Goal: Task Accomplishment & Management: Manage account settings

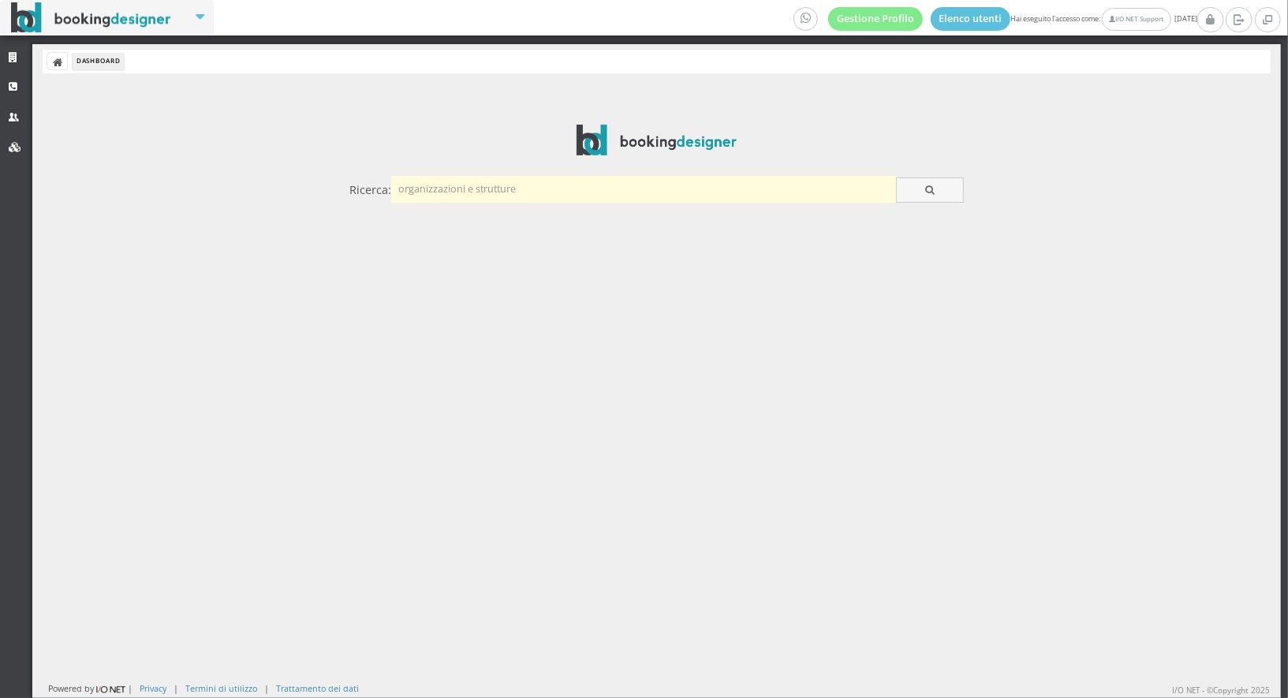
click at [497, 189] on input "text" at bounding box center [643, 189] width 505 height 26
type input "marina"
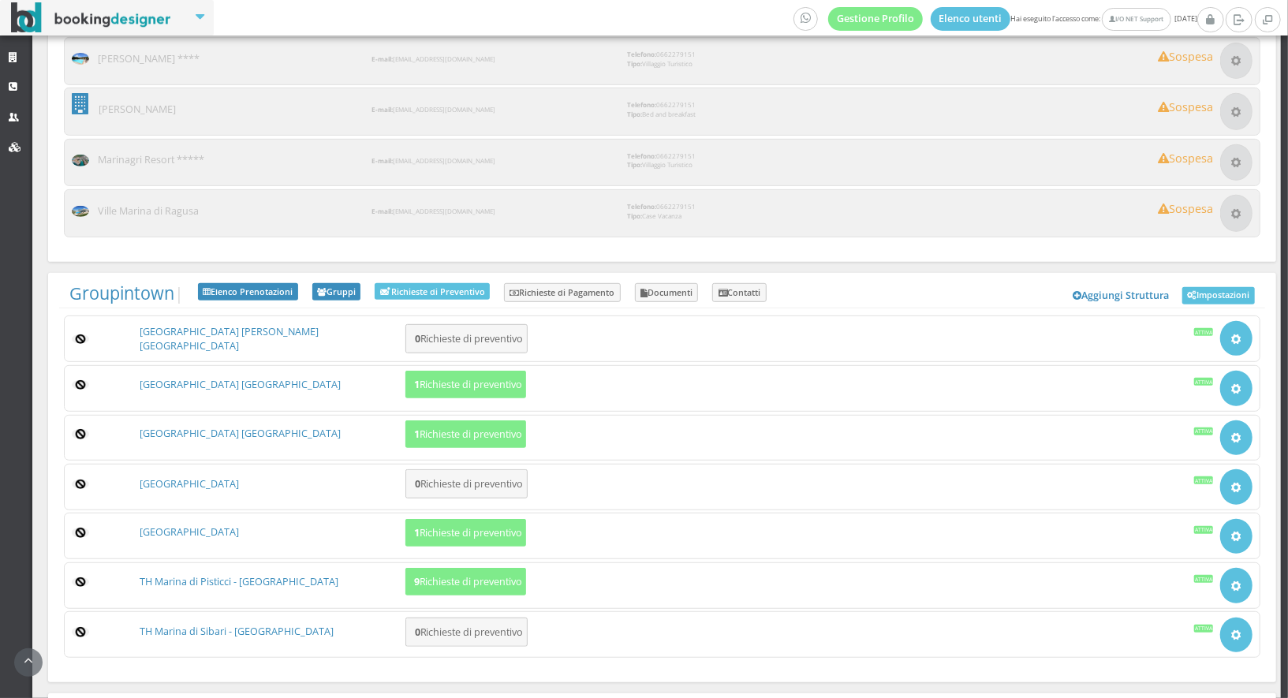
scroll to position [9136, 0]
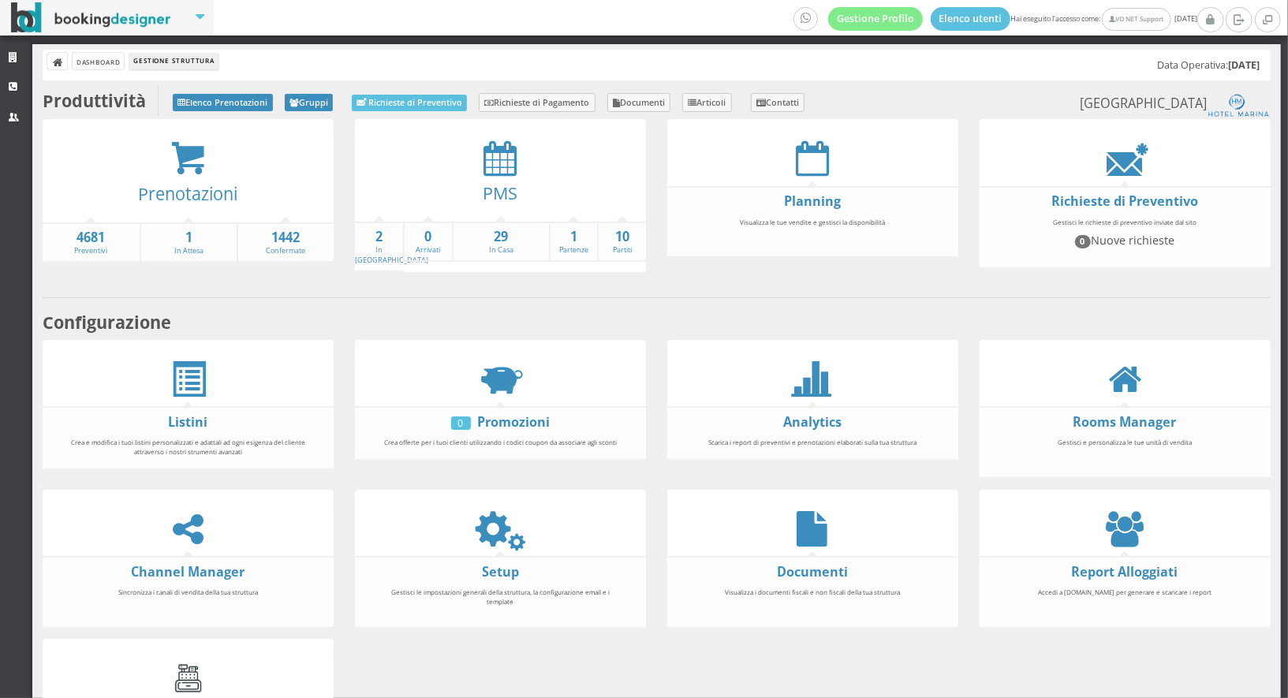
click at [1131, 497] on header at bounding box center [1125, 500] width 291 height 21
click at [1128, 530] on icon at bounding box center [1125, 529] width 38 height 36
click at [497, 167] on icon at bounding box center [500, 158] width 33 height 36
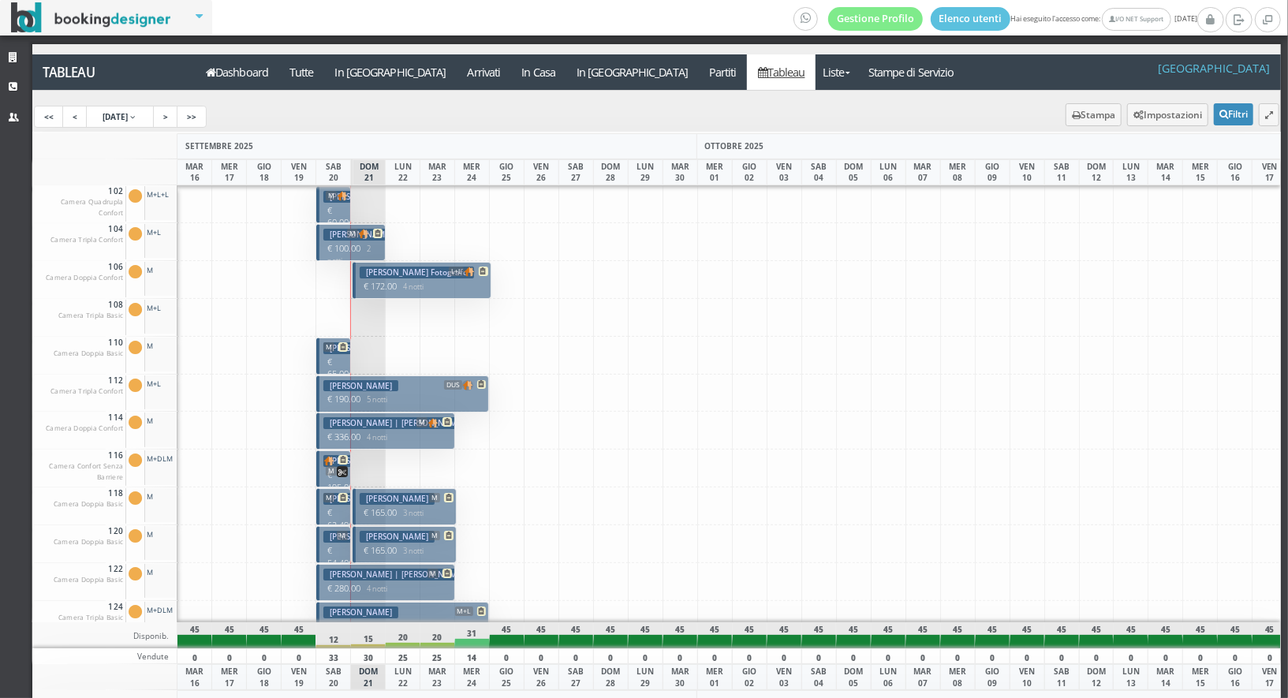
scroll to position [1117, 0]
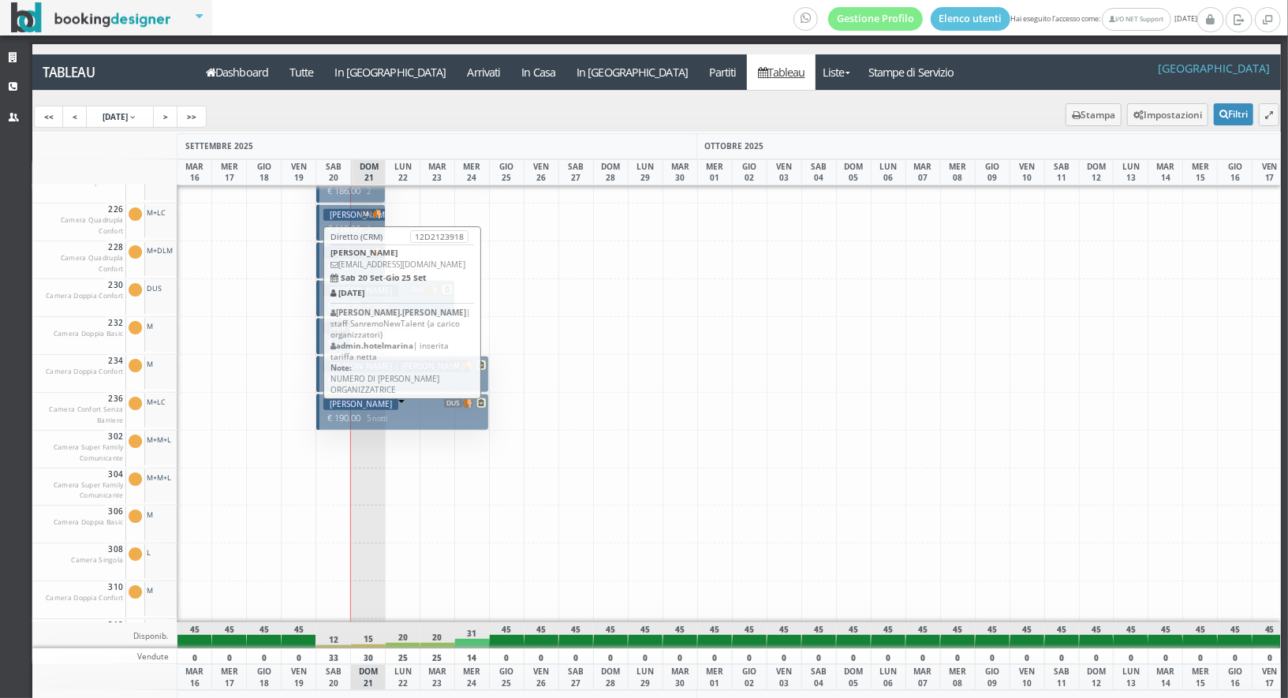
click at [412, 412] on p "€ 190.00 5 notti" at bounding box center [403, 418] width 161 height 13
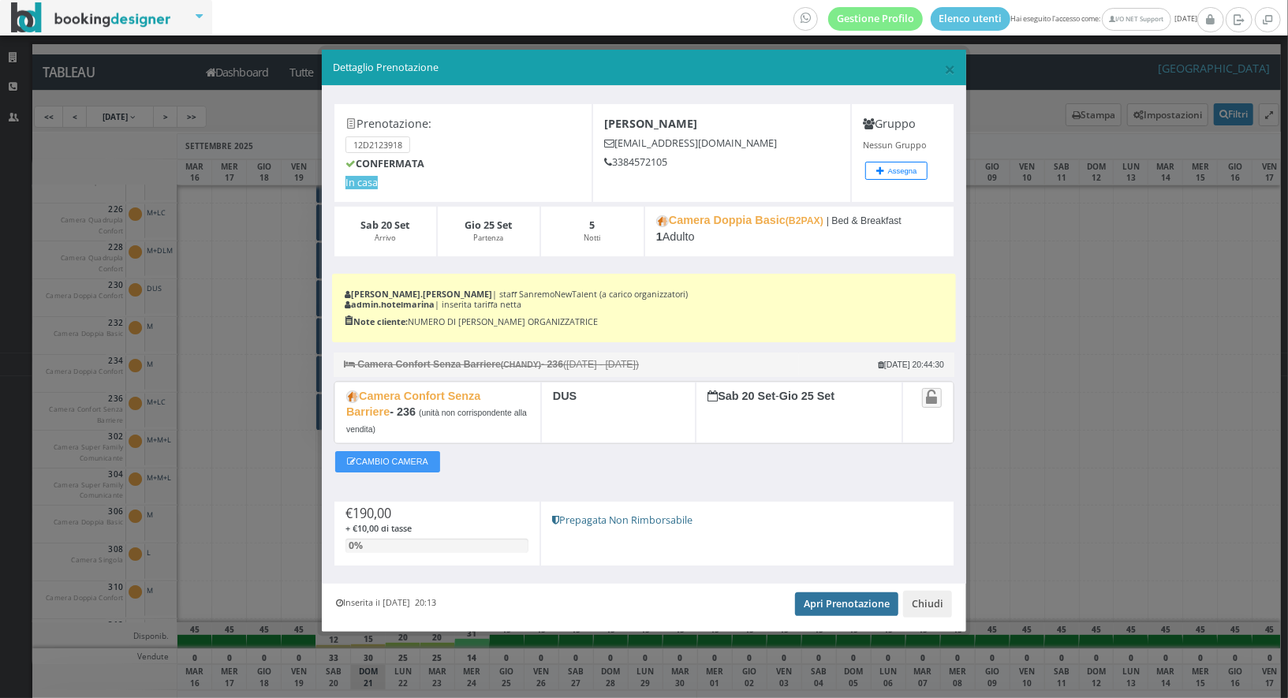
click at [838, 602] on link "Apri Prenotazione" at bounding box center [846, 605] width 103 height 24
click at [945, 70] on span "×" at bounding box center [949, 68] width 11 height 27
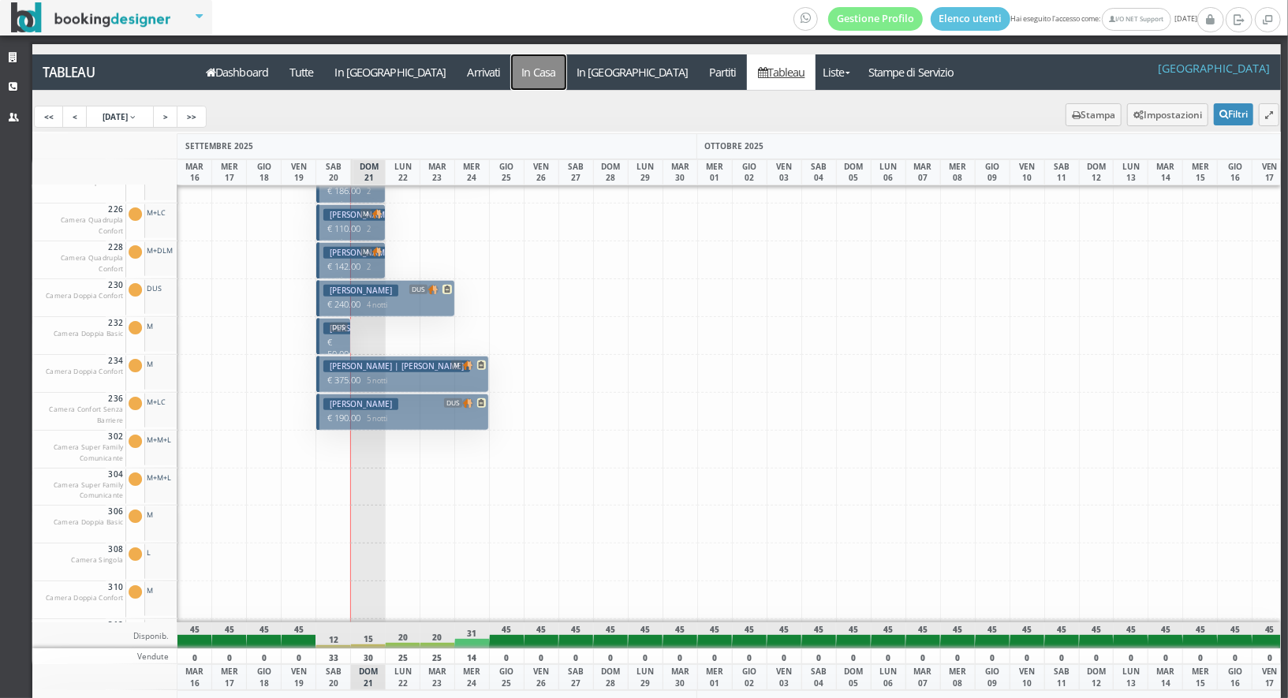
click at [511, 80] on a=pms-instay-reservations"] "In Casa" at bounding box center [538, 72] width 55 height 36
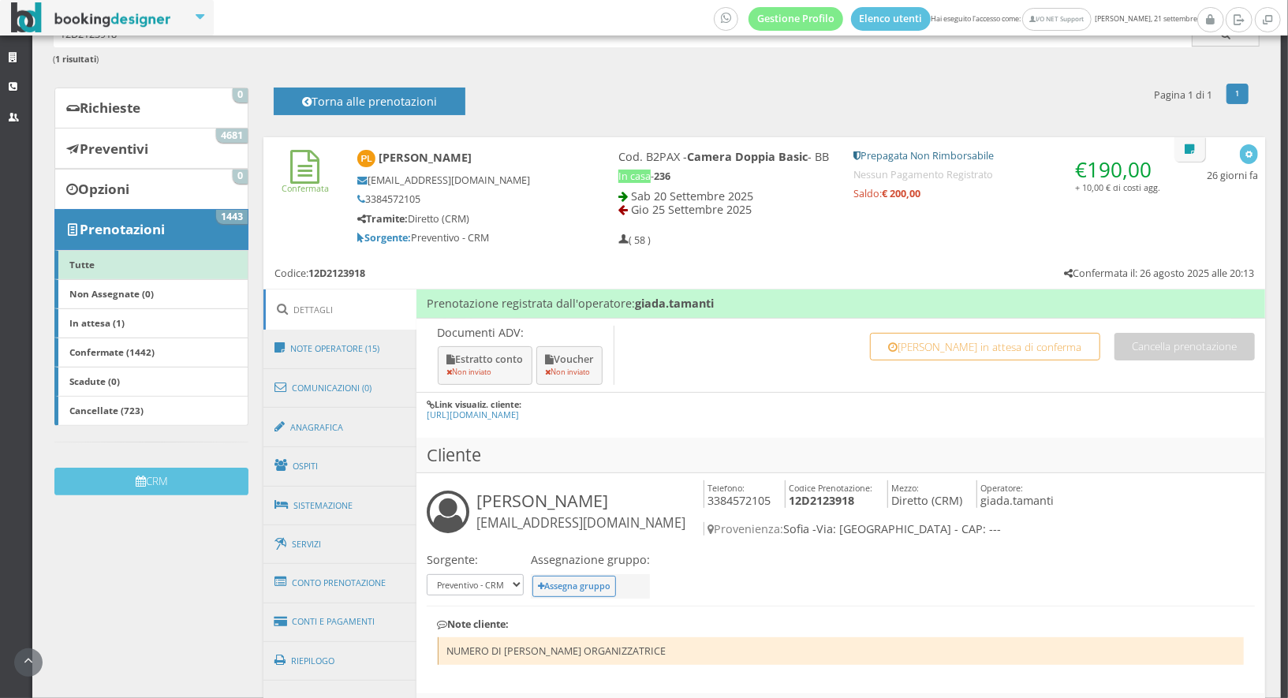
scroll to position [175, 0]
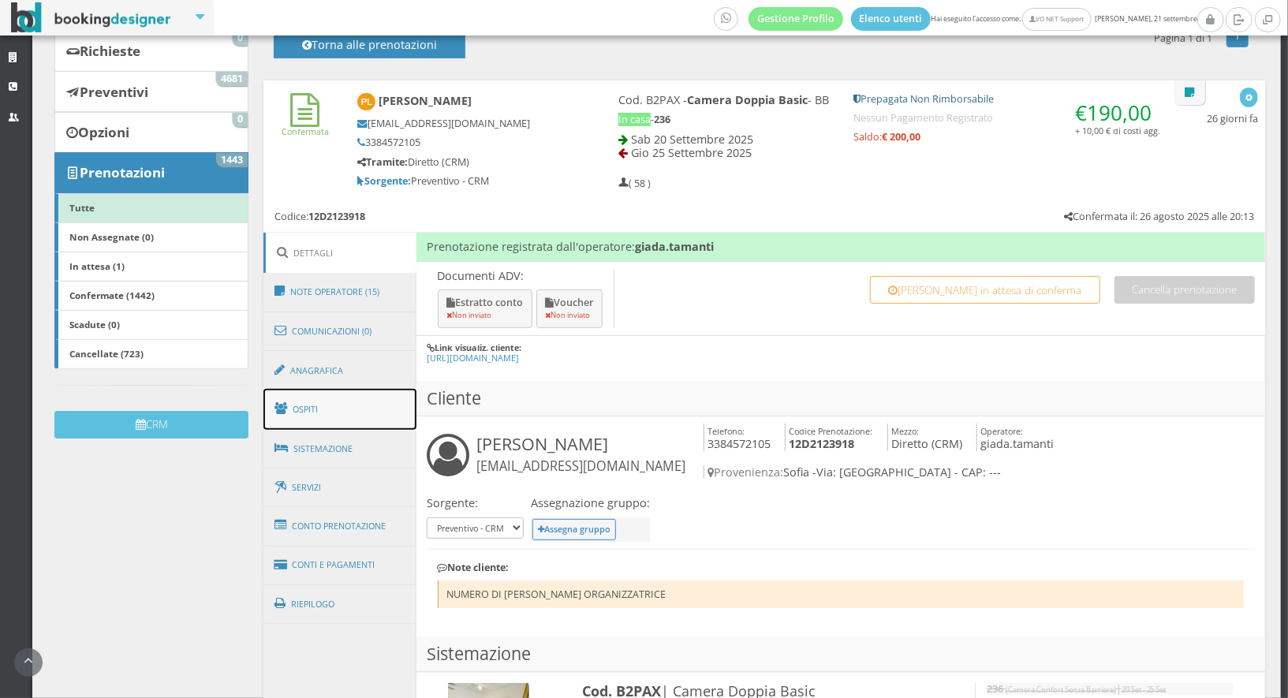
click at [376, 420] on link "Ospiti" at bounding box center [340, 409] width 153 height 41
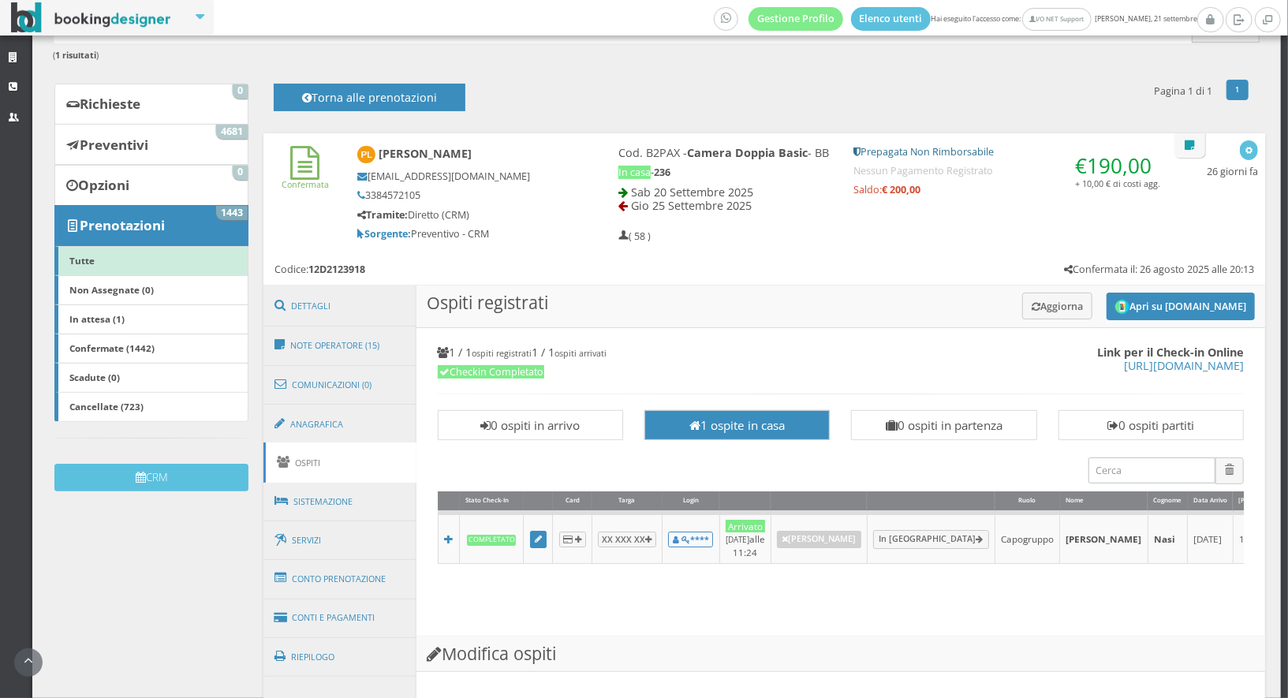
scroll to position [109, 0]
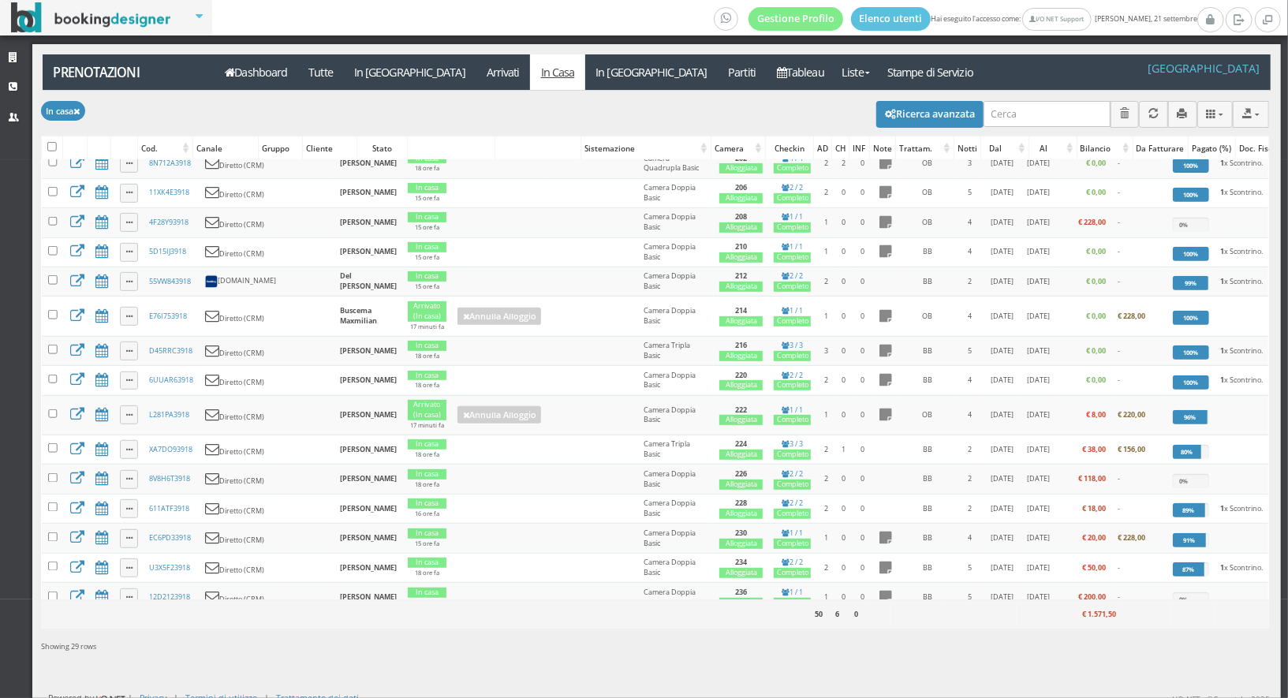
scroll to position [631, 0]
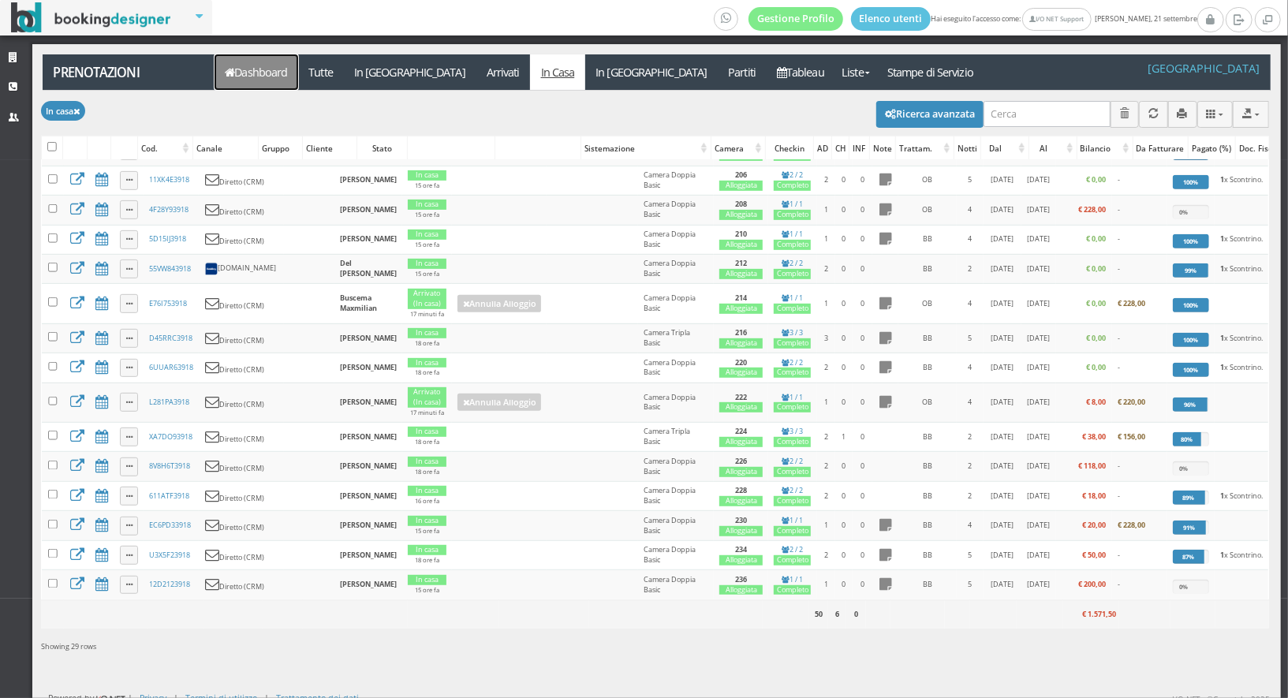
click at [251, 69] on link "Dashboard" at bounding box center [257, 72] width 84 height 36
